Goal: Find contact information: Find contact information

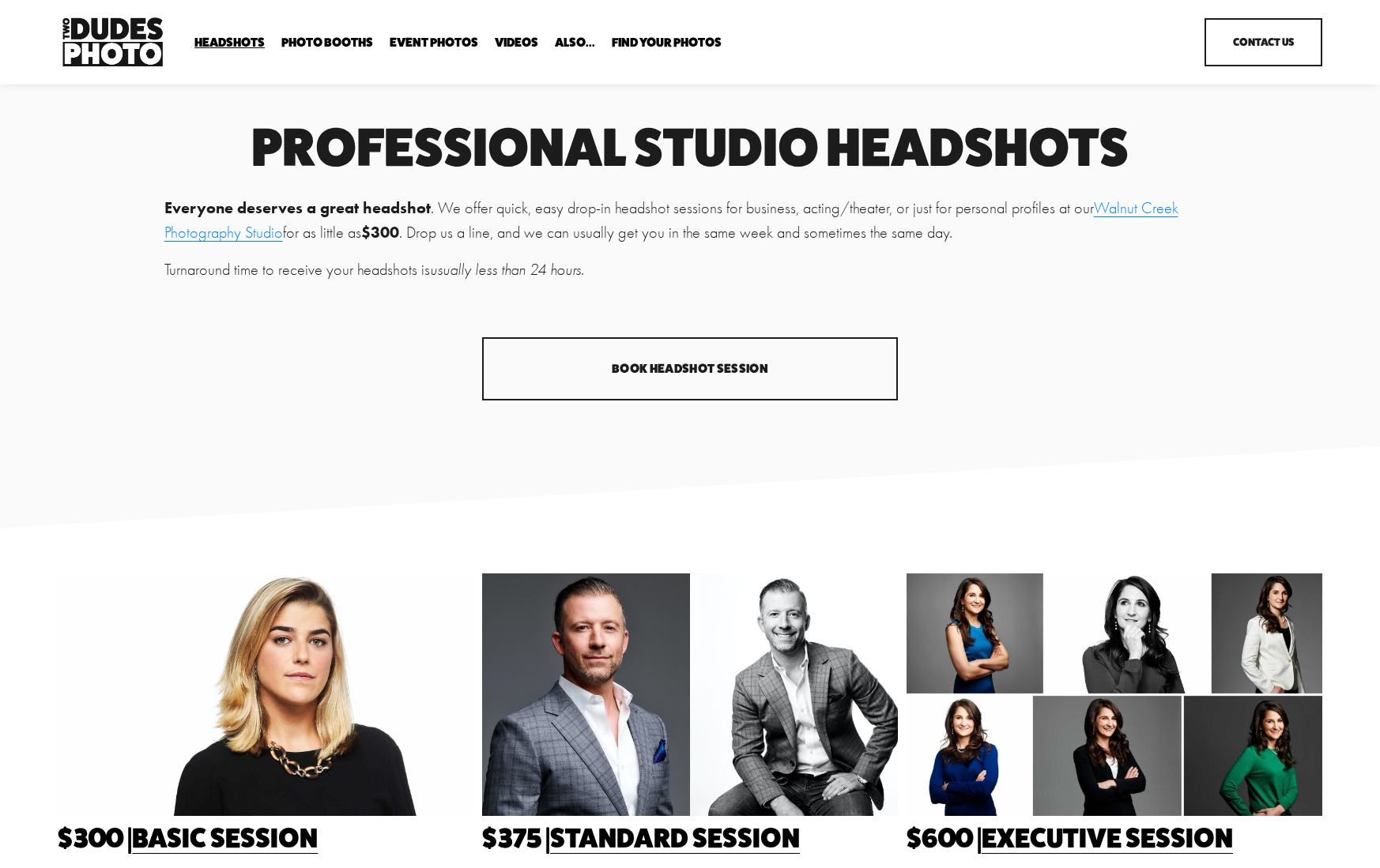
scroll to position [8, 1]
click at [0, 0] on span "Drop-In Headshot Sessions" at bounding box center [0, 0] width 0 height 0
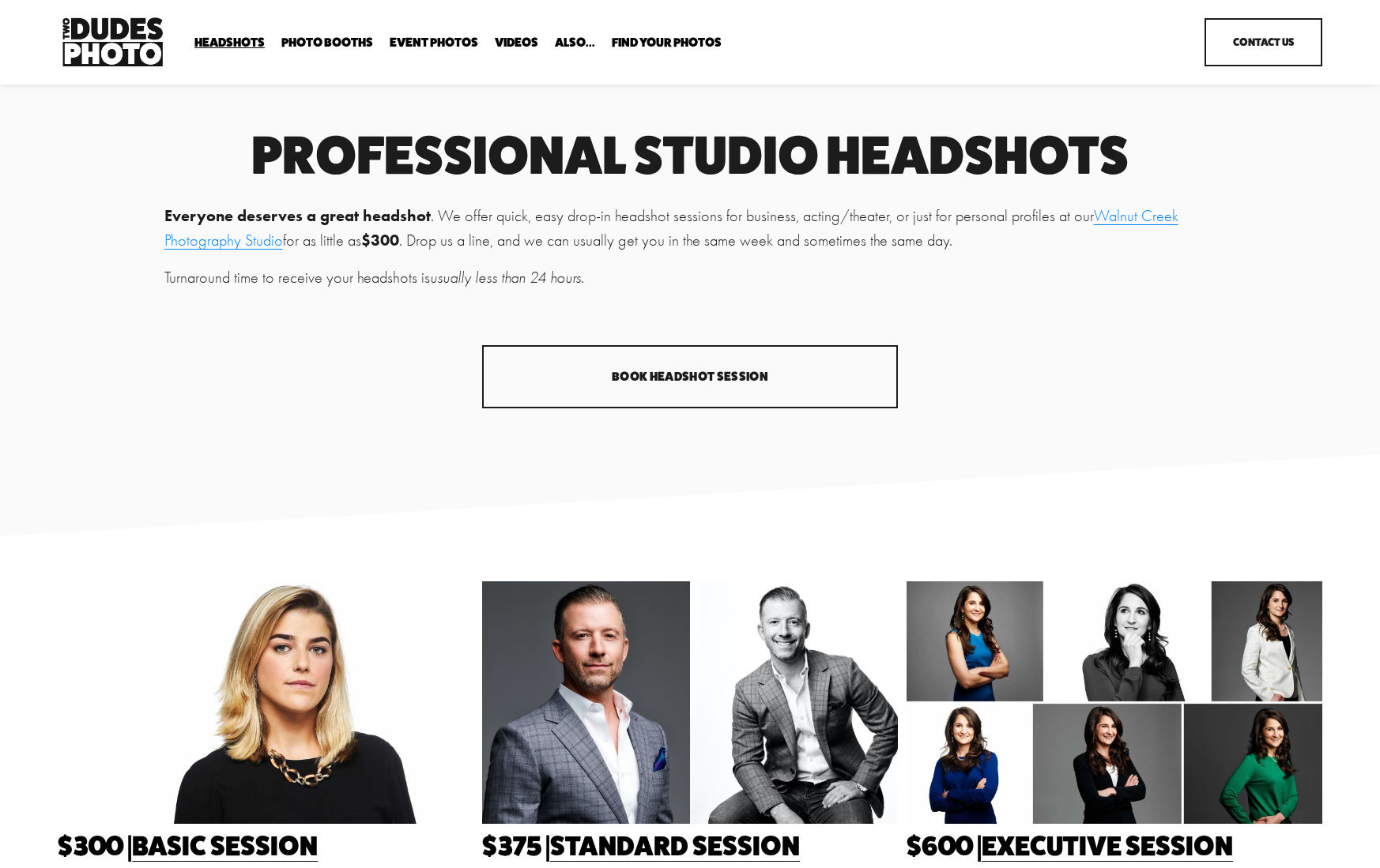
scroll to position [5, 0]
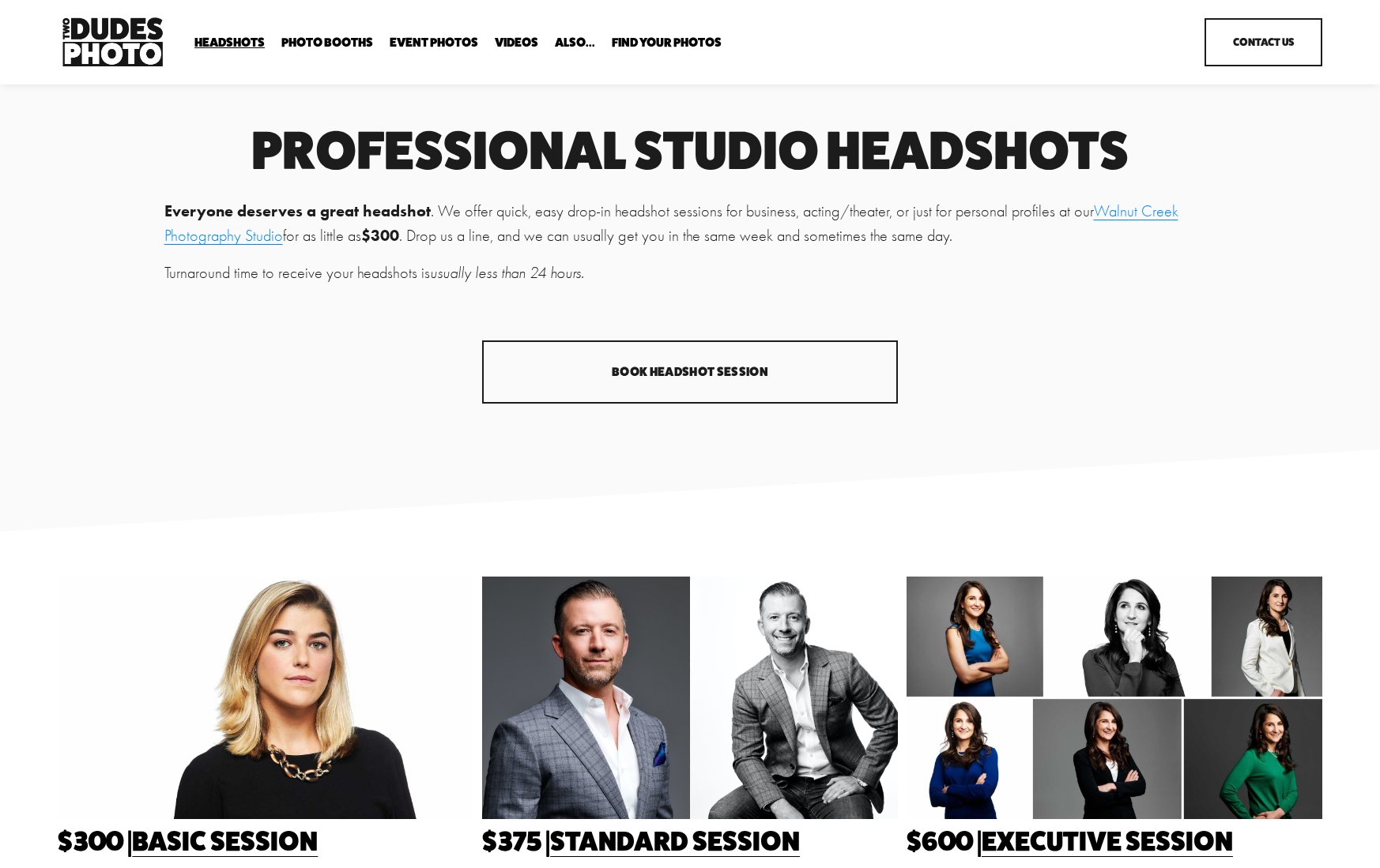
click at [1020, 316] on div "Professional Studio Headshots Everyone deserves a great headshot . We offer qui…" at bounding box center [690, 264] width 1380 height 278
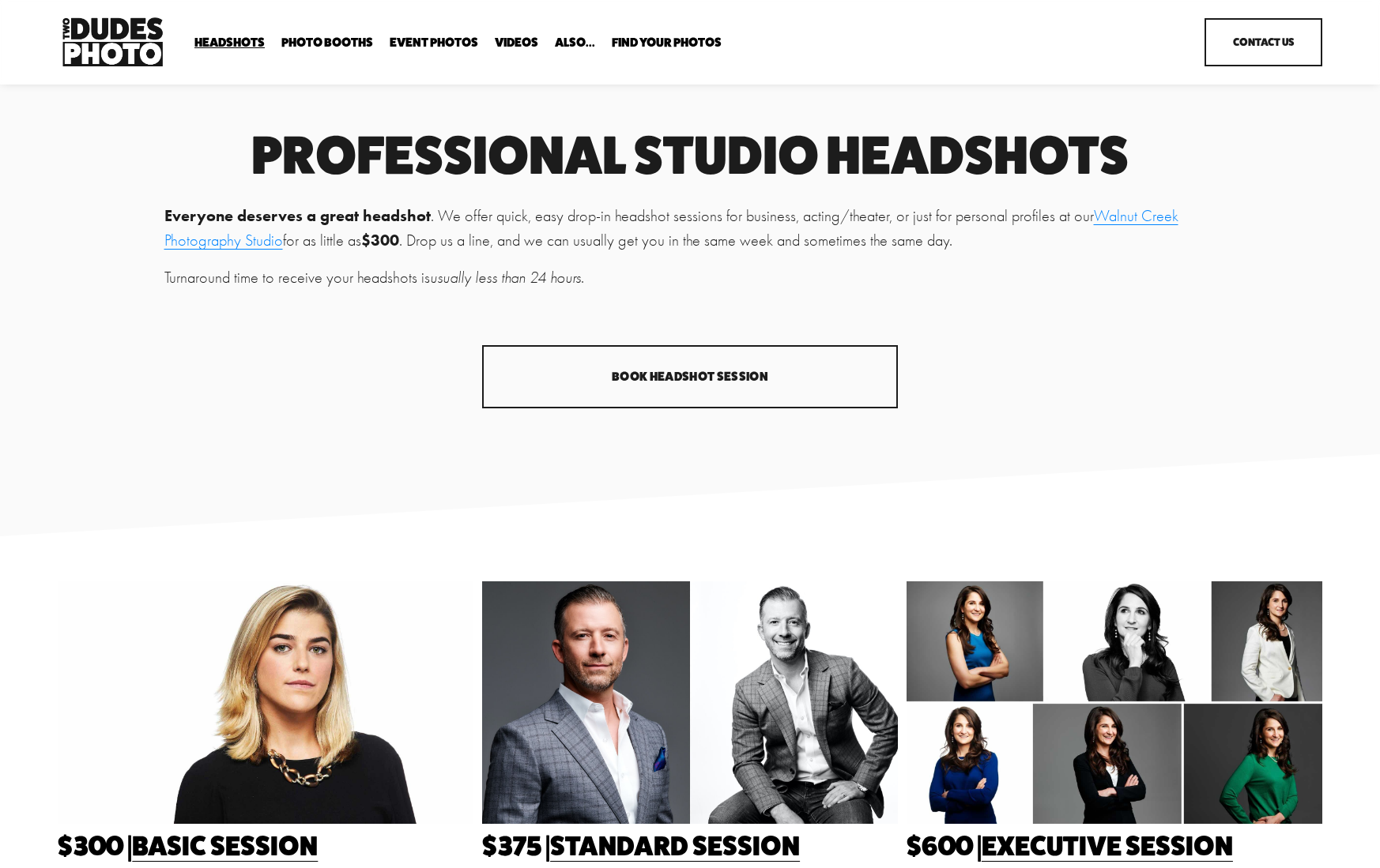
scroll to position [0, 0]
click at [0, 0] on span "In Your Office" at bounding box center [0, 0] width 0 height 0
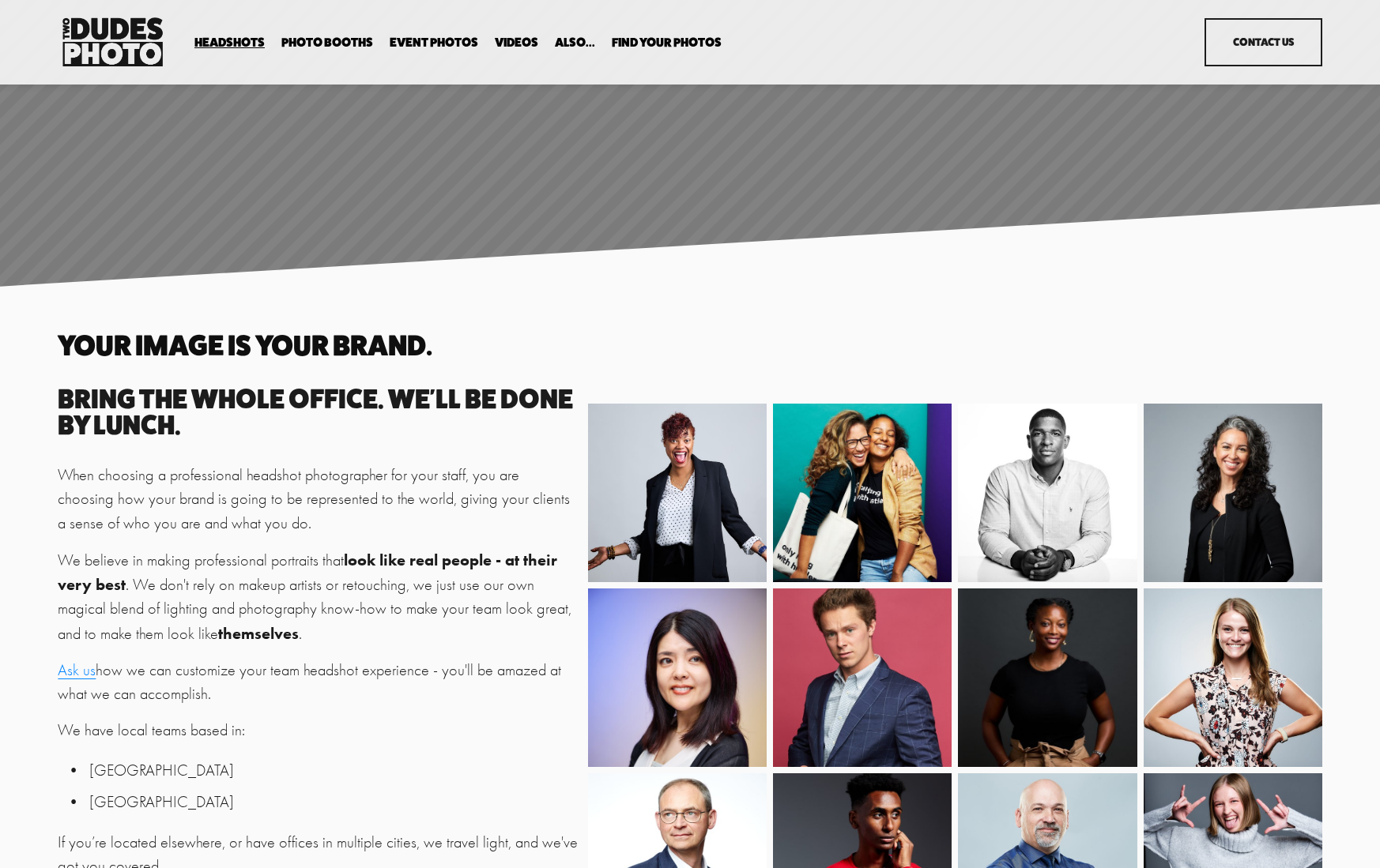
click at [687, 249] on section at bounding box center [690, 143] width 1380 height 287
click at [1233, 41] on link "Contact Us" at bounding box center [1263, 42] width 117 height 49
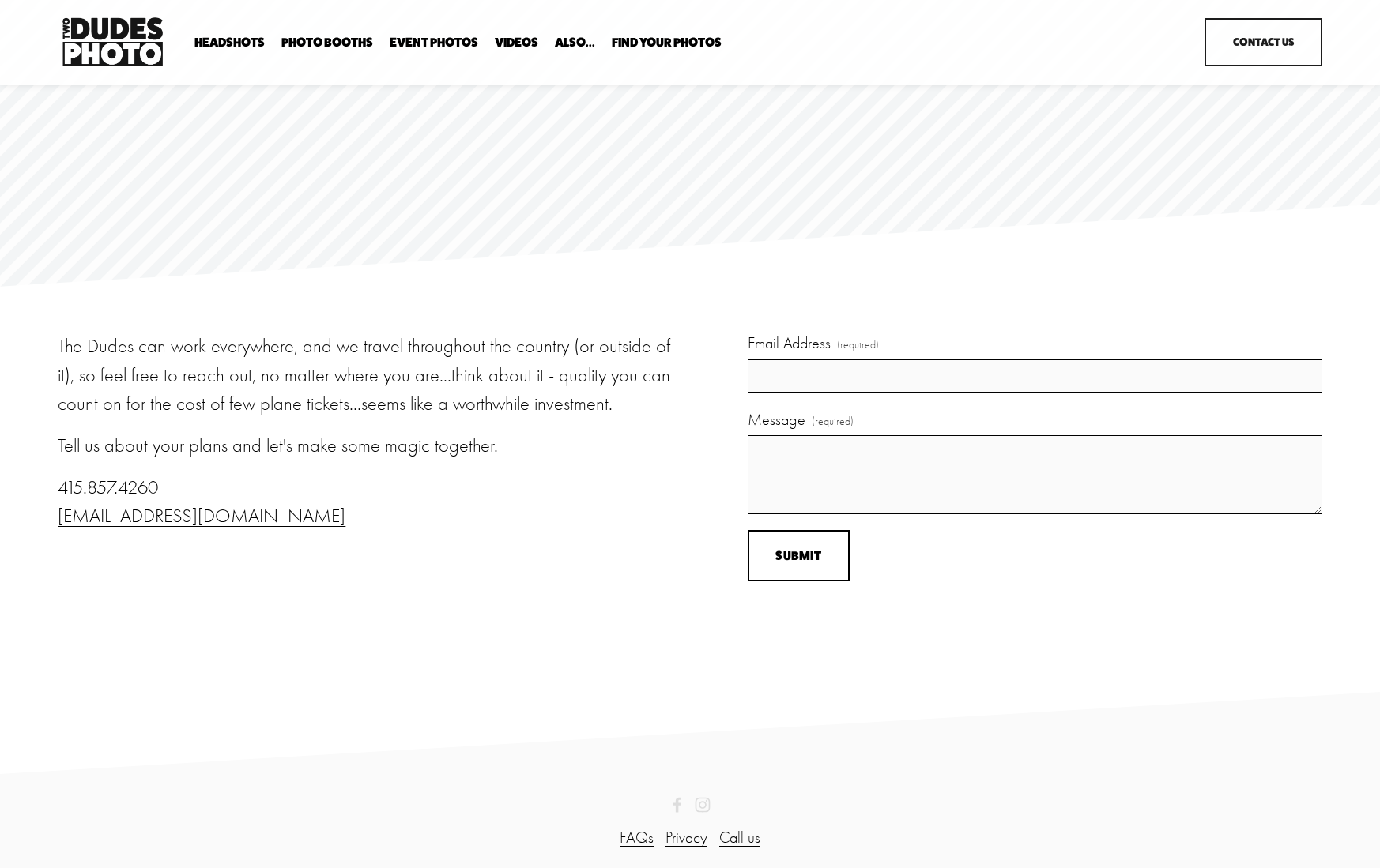
scroll to position [19, 0]
